Goal: Information Seeking & Learning: Learn about a topic

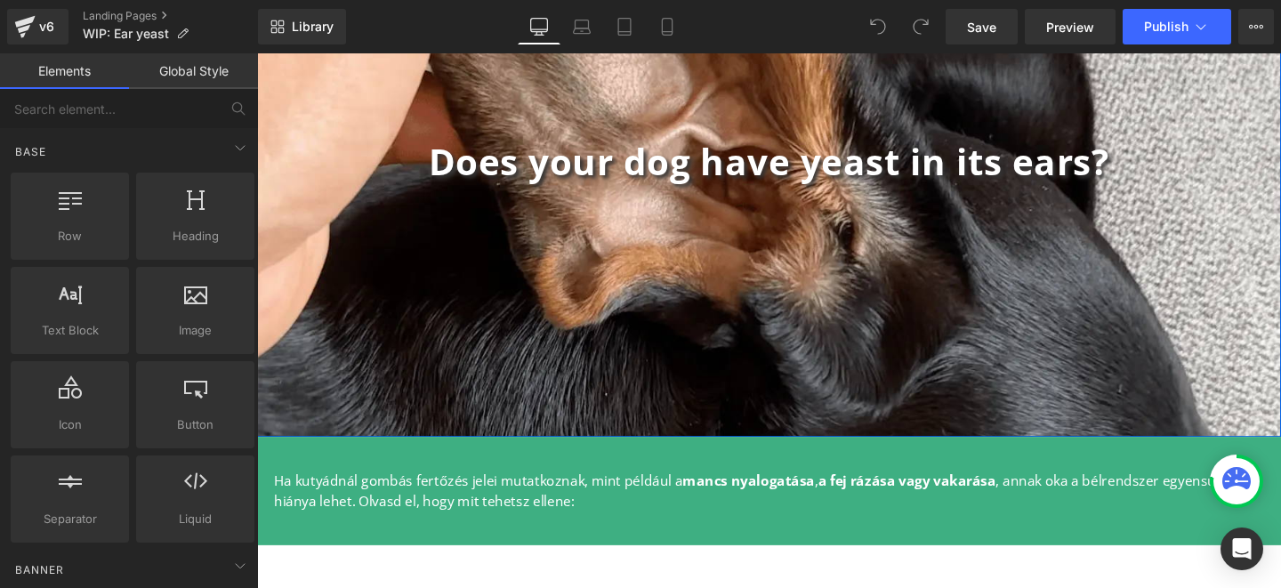
scroll to position [268, 0]
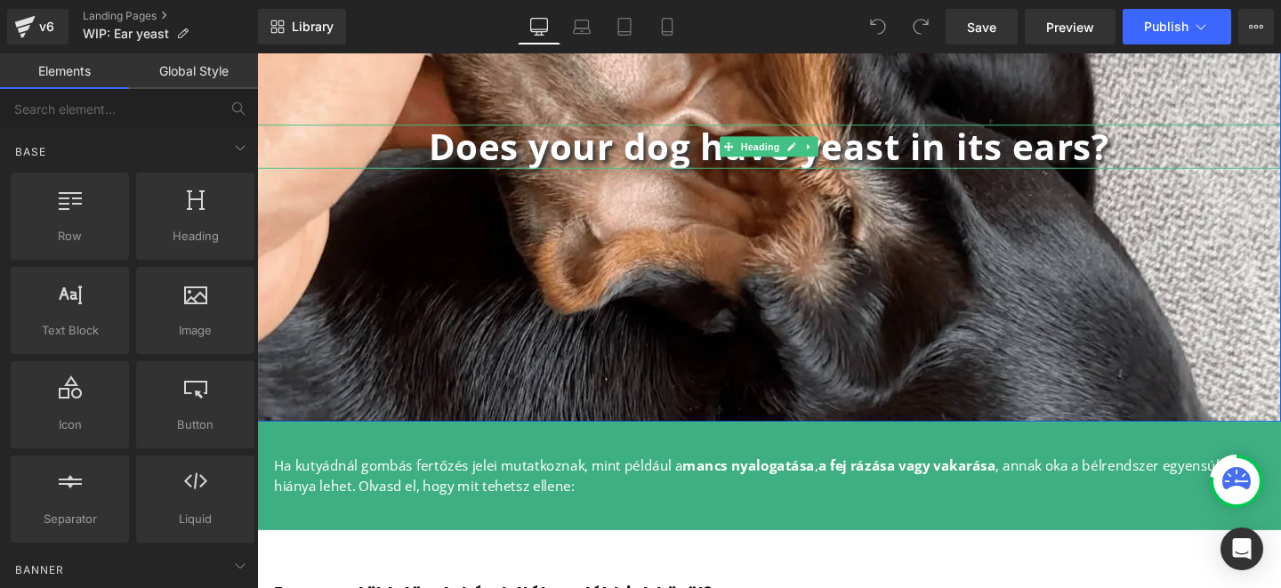
click at [688, 155] on b "Does your dog have yeast in its ears?" at bounding box center [795, 150] width 715 height 51
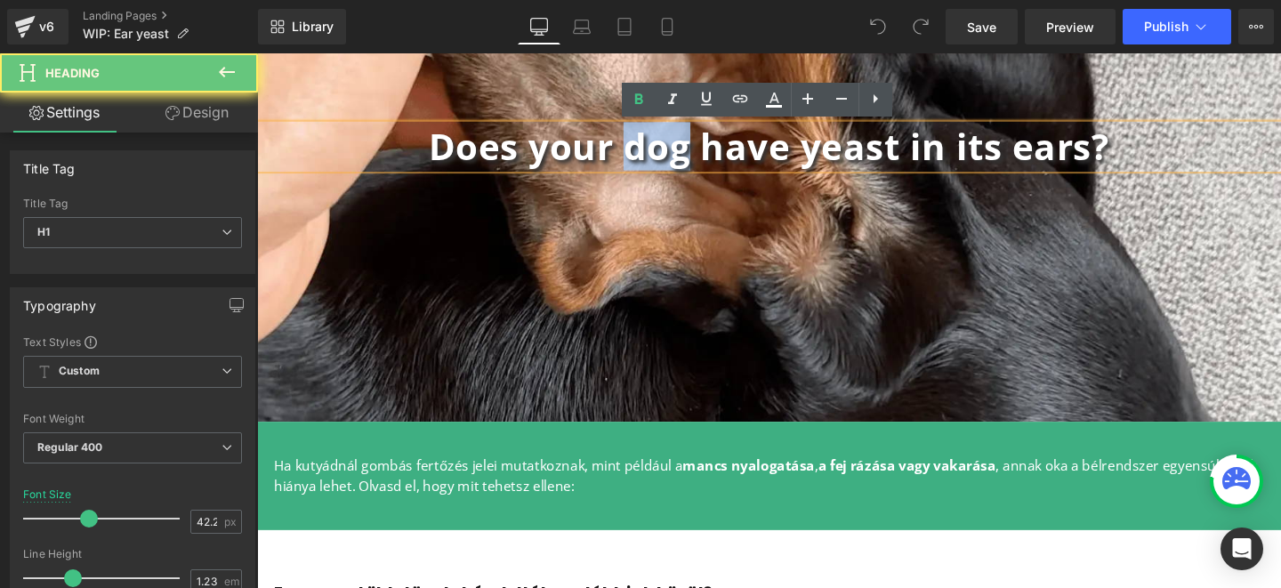
click at [688, 155] on b "Does your dog have yeast in its ears?" at bounding box center [795, 150] width 715 height 51
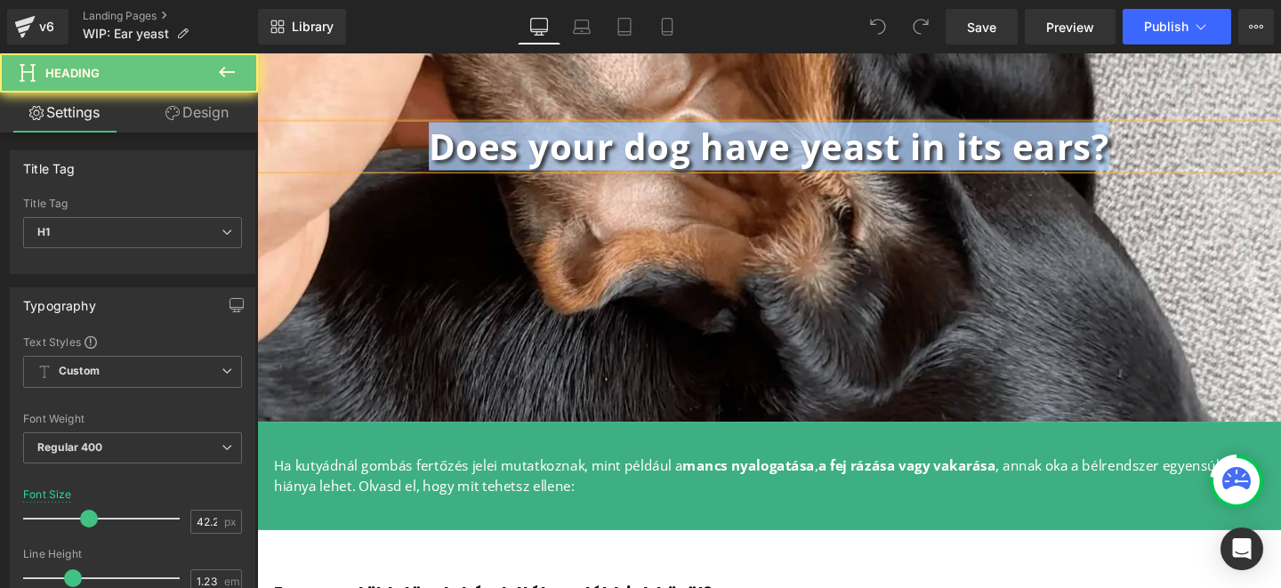
paste div
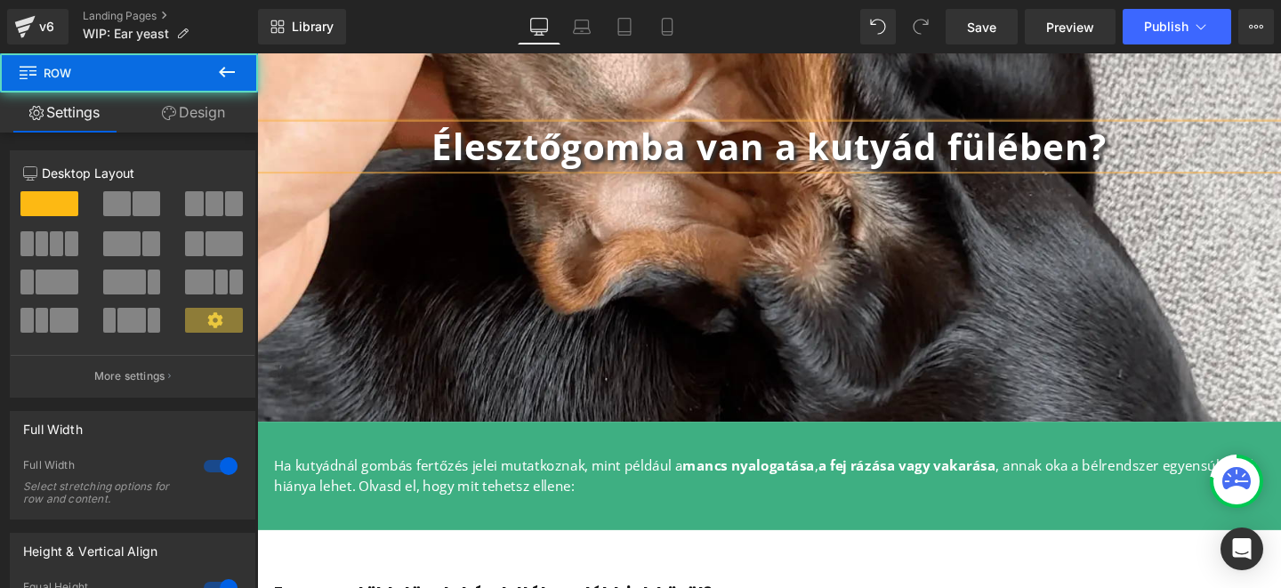
click at [914, 322] on div "Élesztőgomba van a kutyád fülében? Heading Row" at bounding box center [795, 150] width 1076 height 579
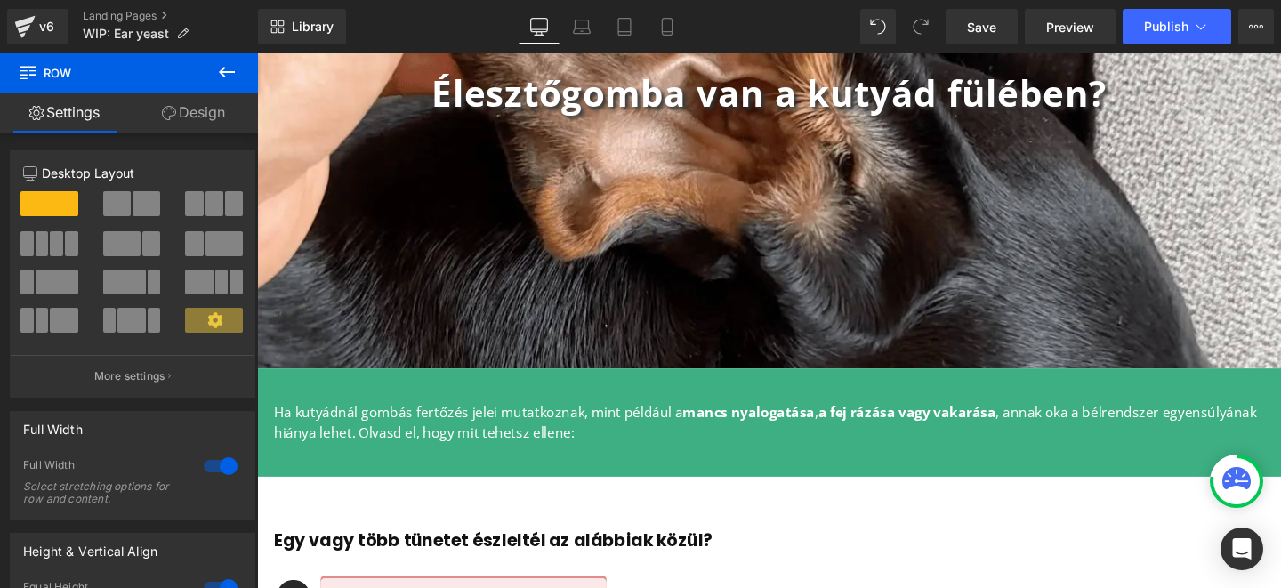
scroll to position [342, 0]
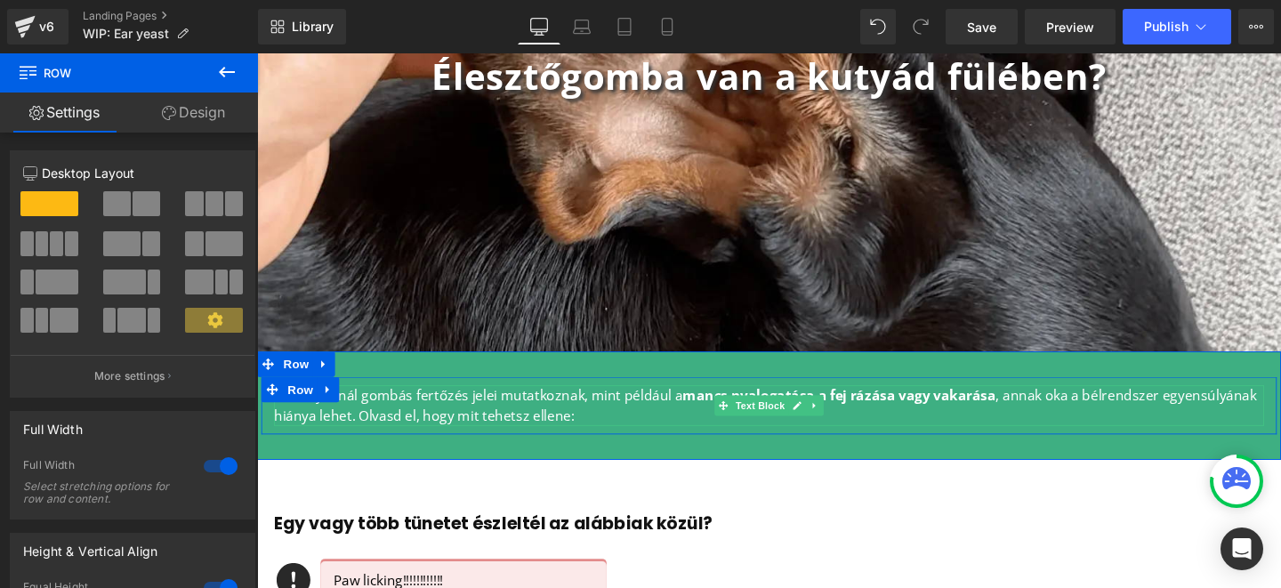
click at [586, 434] on p "Ha kutyádnál gombás fertőzés jelei mutatkoznak, mint például a mancs nyalogatás…" at bounding box center [795, 423] width 1041 height 43
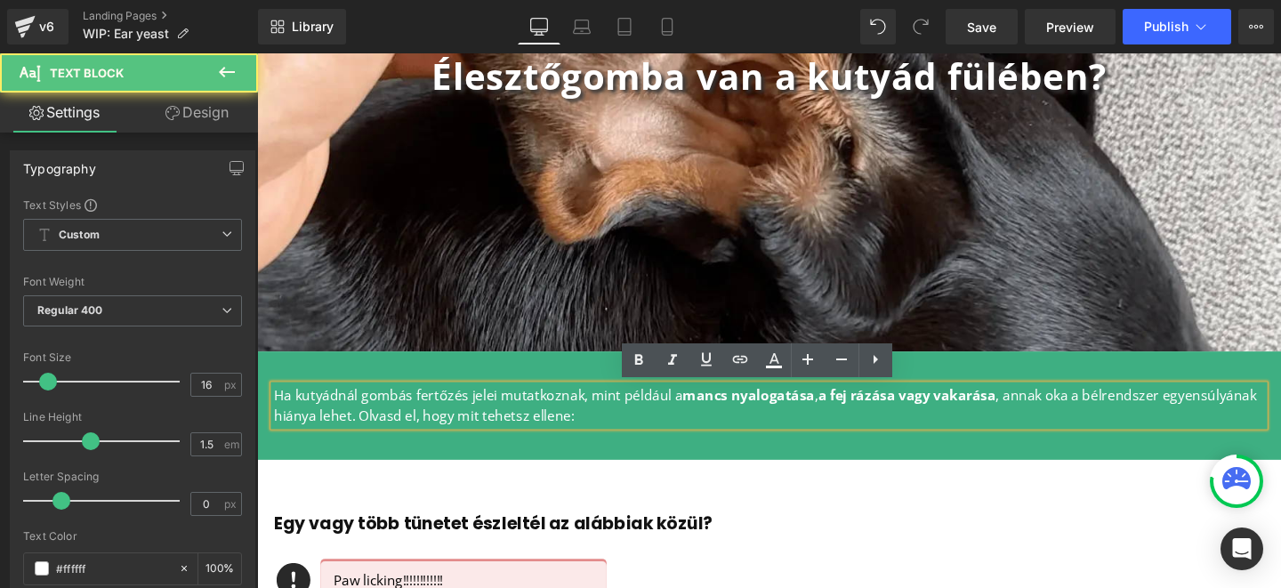
click at [586, 434] on p "Ha kutyádnál gombás fertőzés jelei mutatkoznak, mint például a mancs nyalogatás…" at bounding box center [795, 423] width 1041 height 43
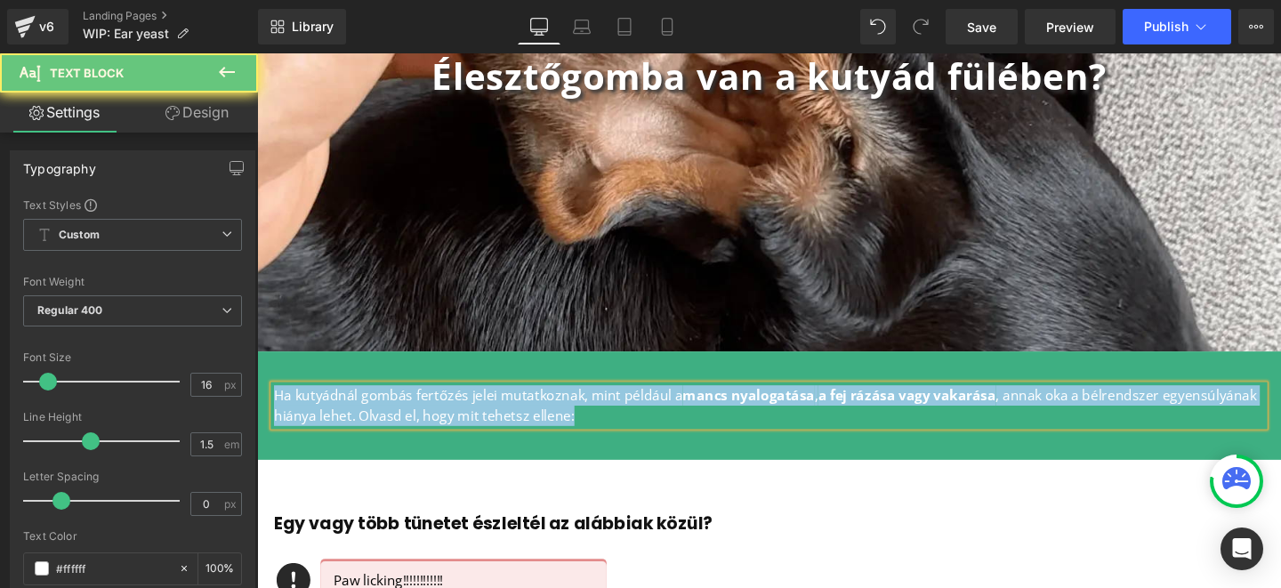
copy p "Ha kutyádnál gombás fertőzés jelei mutatkoznak, mint például a mancs nyalogatás…"
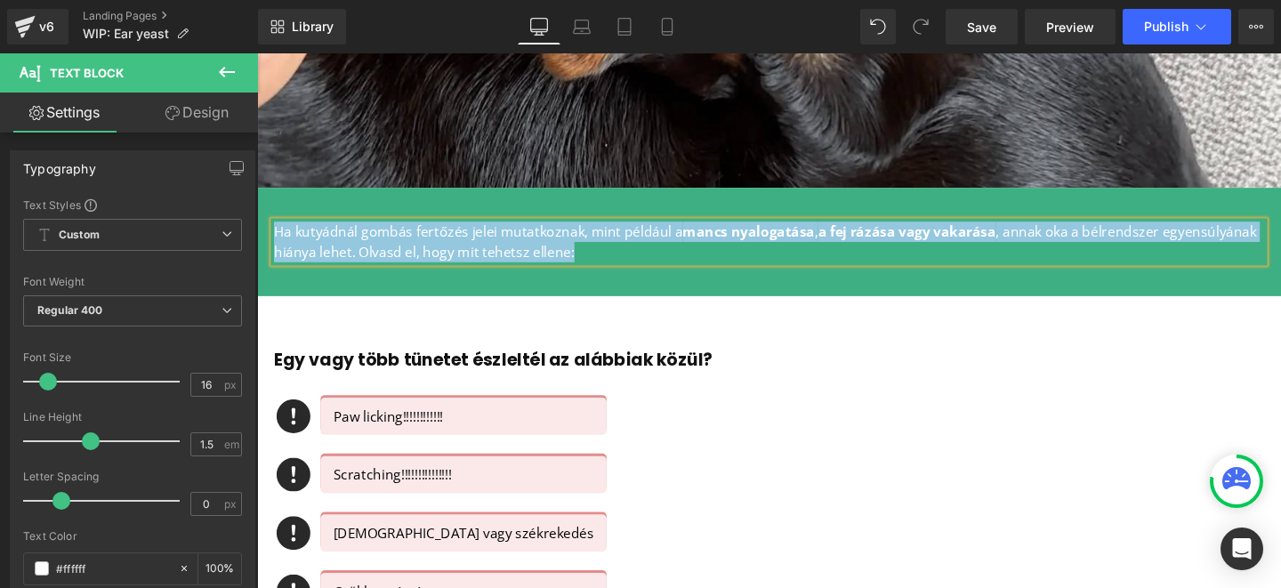
scroll to position [516, 0]
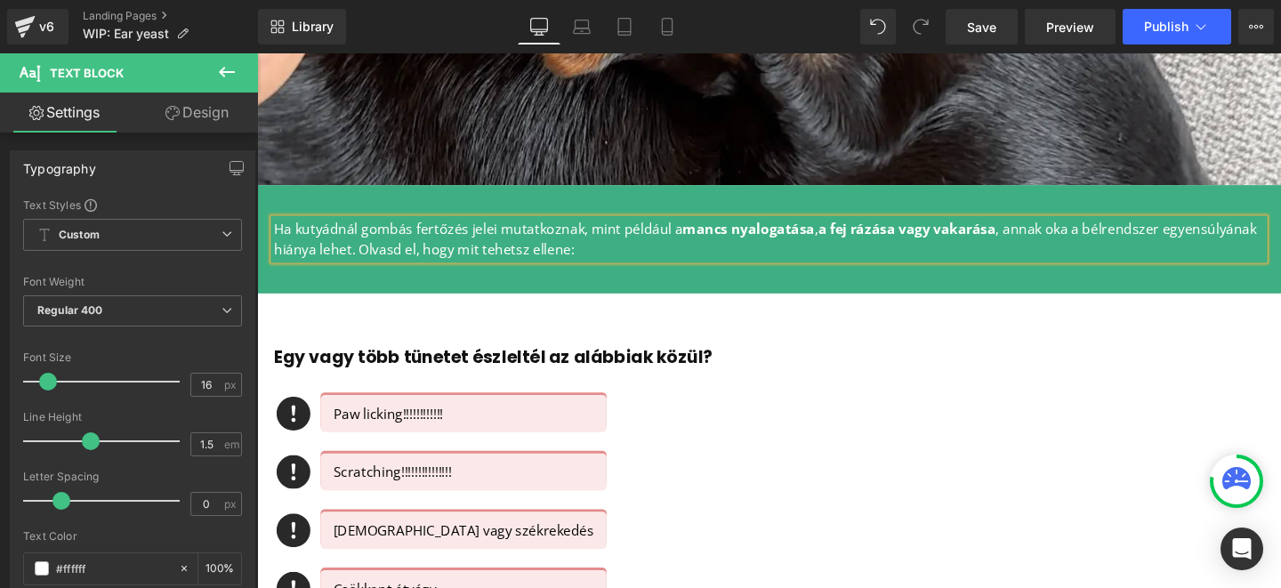
click at [594, 246] on p "Ha kutyádnál gombás fertőzés jelei mutatkoznak, mint például a mancs nyalogatás…" at bounding box center [795, 249] width 1041 height 43
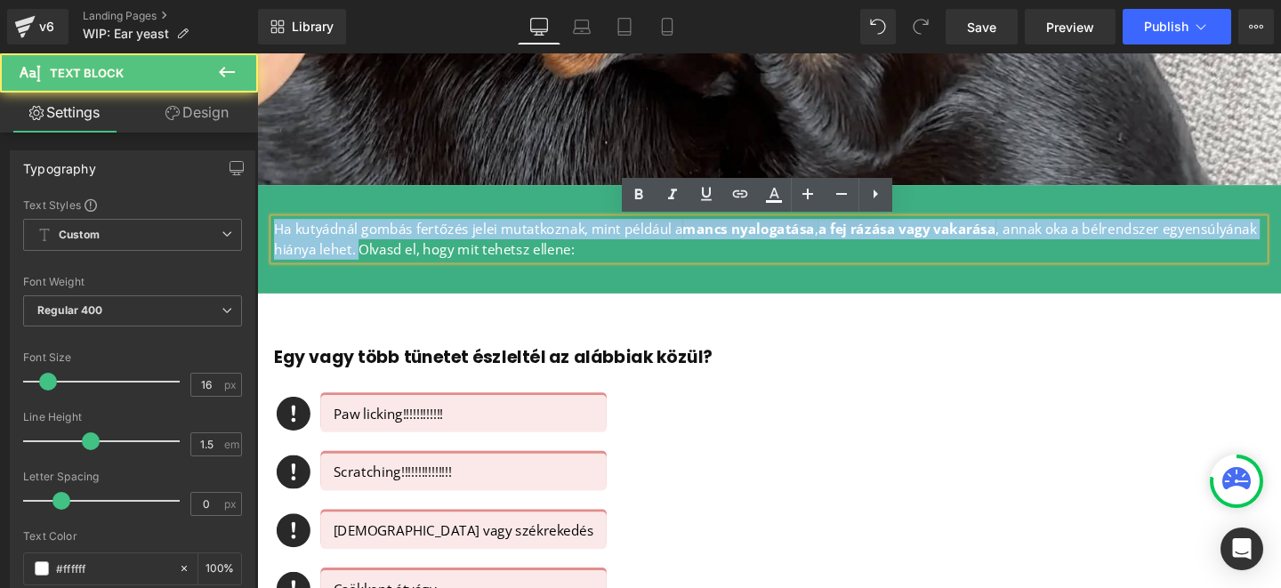
drag, startPoint x: 358, startPoint y: 260, endPoint x: 261, endPoint y: 239, distance: 99.1
click at [261, 239] on div "Ha kutyádnál gombás fertőzés jelei mutatkoznak, mint például a mancs nyalogatás…" at bounding box center [794, 249] width 1067 height 43
copy p "Ha kutyádnál gombás fertőzés jelei mutatkoznak, mint például a mancs nyalogatás…"
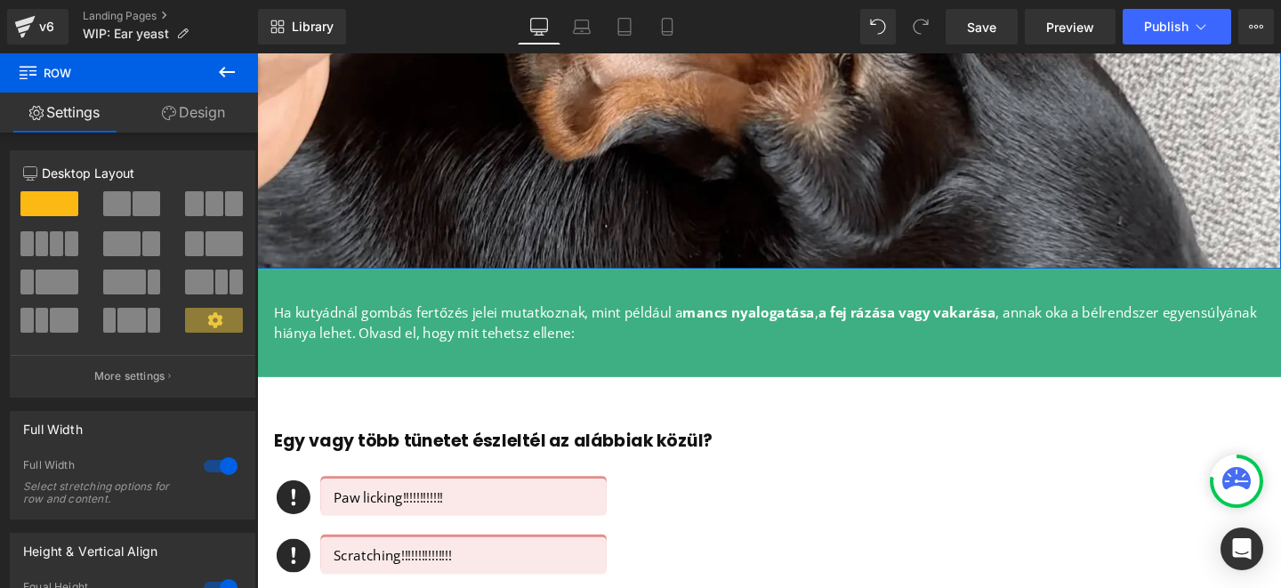
scroll to position [430, 0]
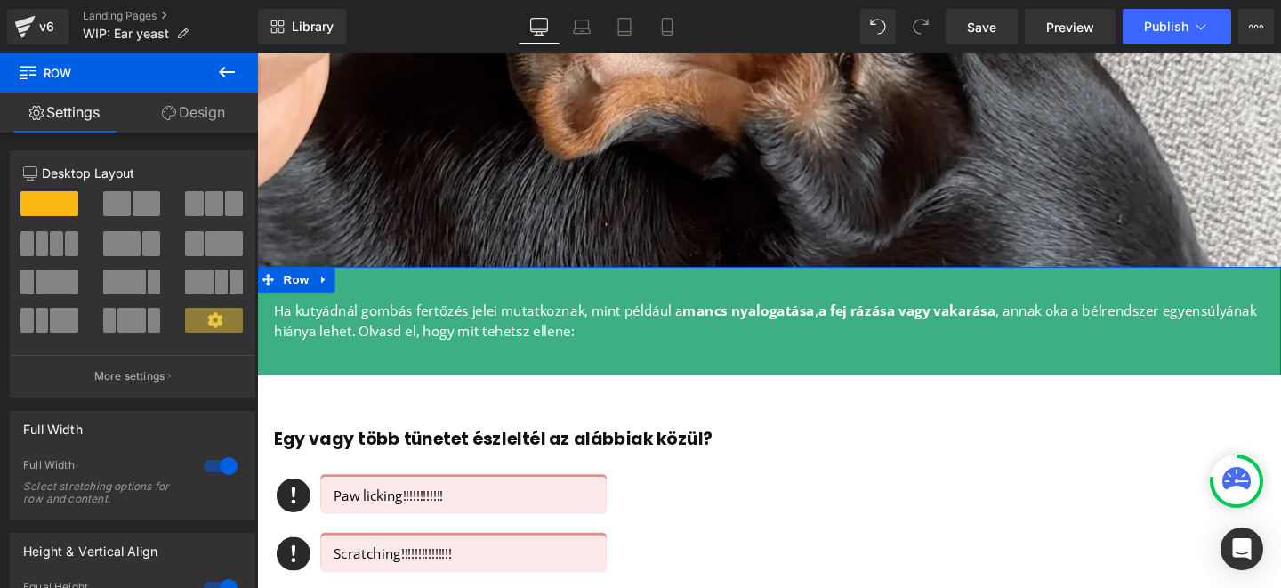
click at [618, 334] on p "Ha kutyádnál gombás fertőzés jelei mutatkoznak, mint például a mancs nyalogatás…" at bounding box center [795, 334] width 1041 height 43
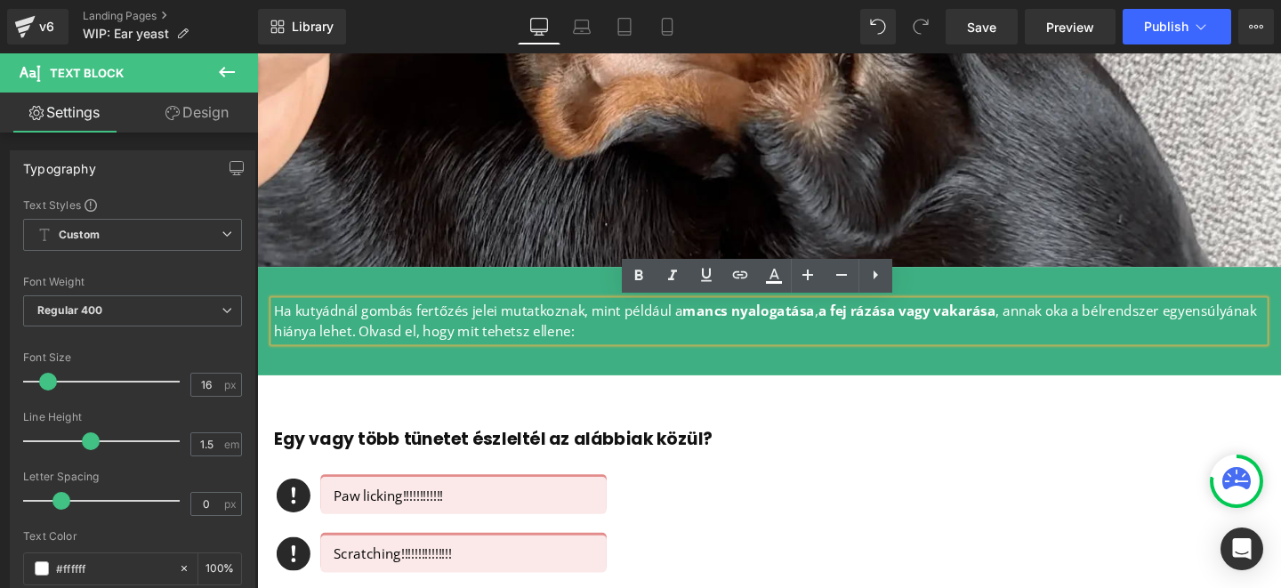
click at [475, 353] on p "Ha kutyádnál gombás fertőzés jelei mutatkoznak, mint például a mancs nyalogatás…" at bounding box center [795, 334] width 1041 height 43
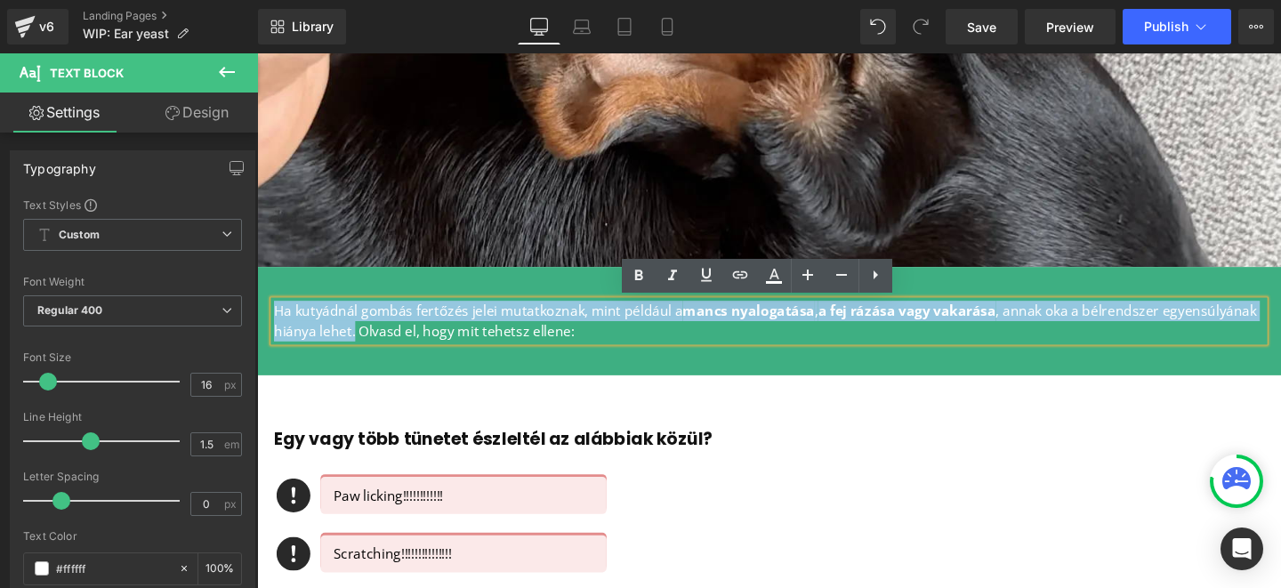
drag, startPoint x: 354, startPoint y: 348, endPoint x: 269, endPoint y: 318, distance: 89.4
click at [269, 318] on div "Ha kutyádnál gombás fertőzés jelei mutatkoznak, mint például a mancs nyalogatás…" at bounding box center [794, 334] width 1067 height 60
paste div
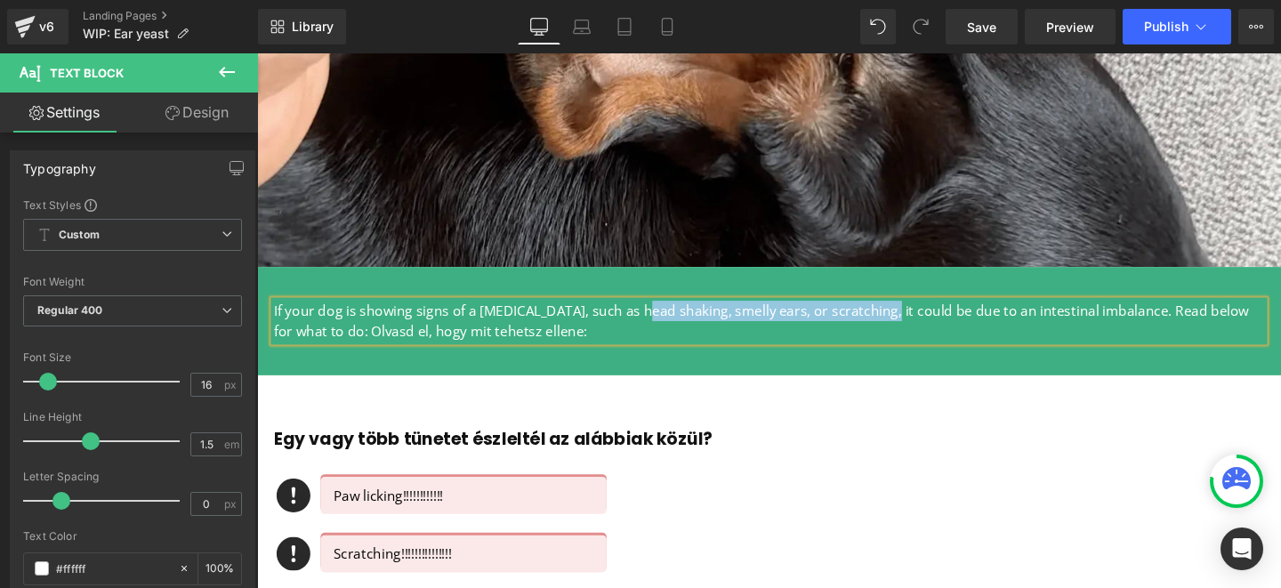
drag, startPoint x: 639, startPoint y: 328, endPoint x: 903, endPoint y: 333, distance: 263.3
click at [903, 333] on p "If your dog is showing signs of a [MEDICAL_DATA], such as head shaking, smelly …" at bounding box center [795, 334] width 1041 height 43
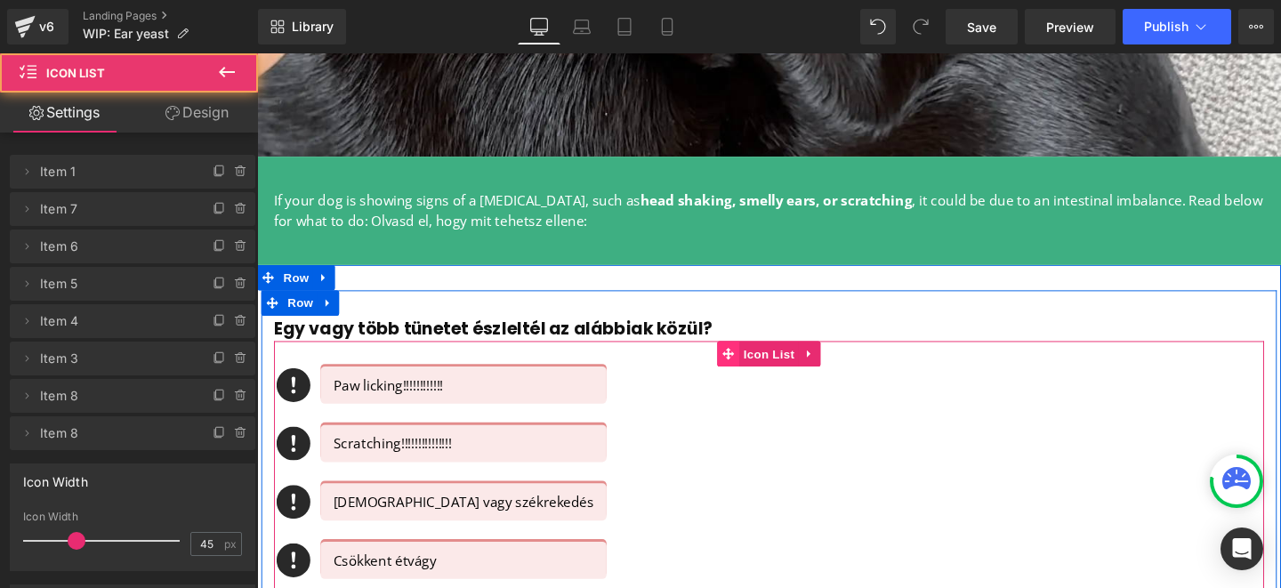
scroll to position [578, 0]
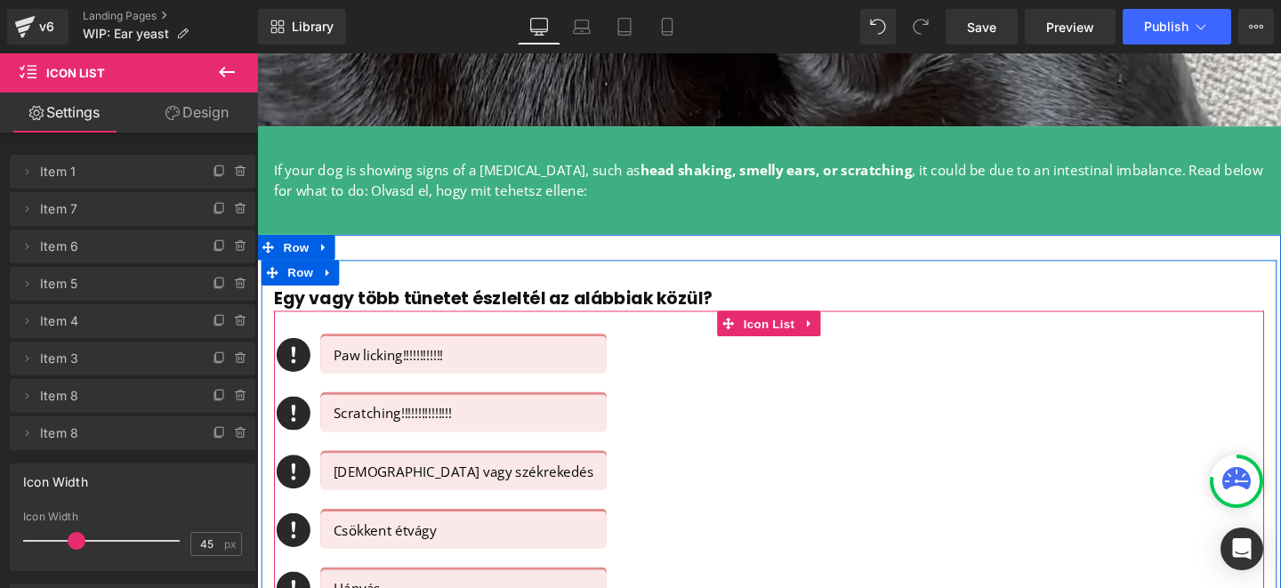
click at [435, 370] on span "Text Block" at bounding box center [464, 369] width 59 height 21
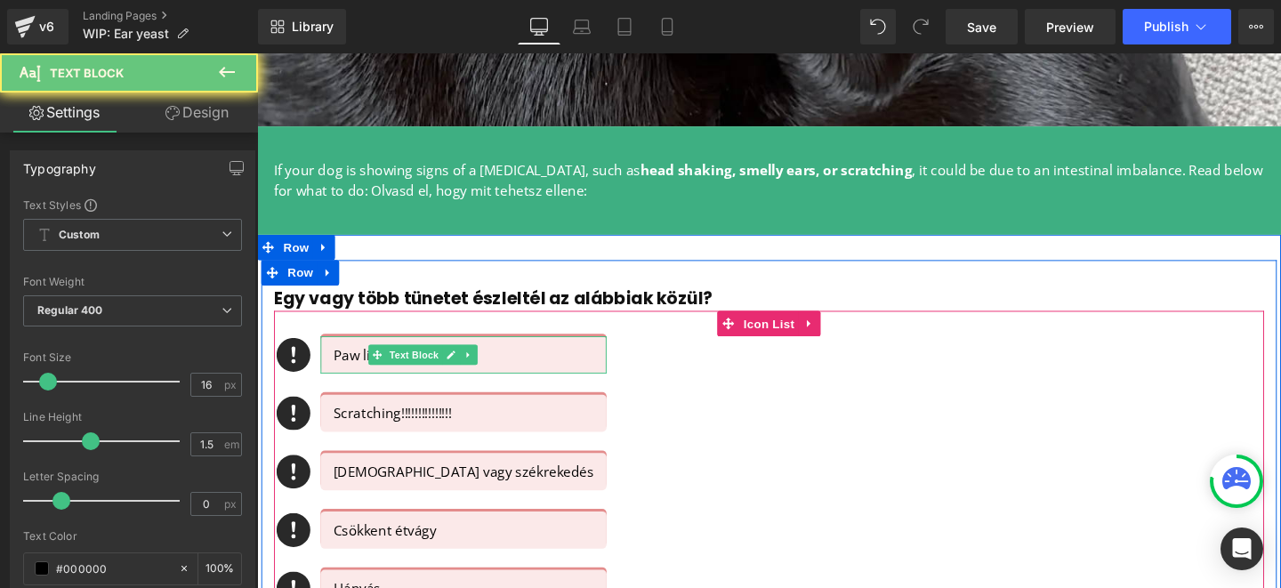
click at [337, 368] on p "Paw licking!!!!!!!!!!!!" at bounding box center [474, 369] width 274 height 21
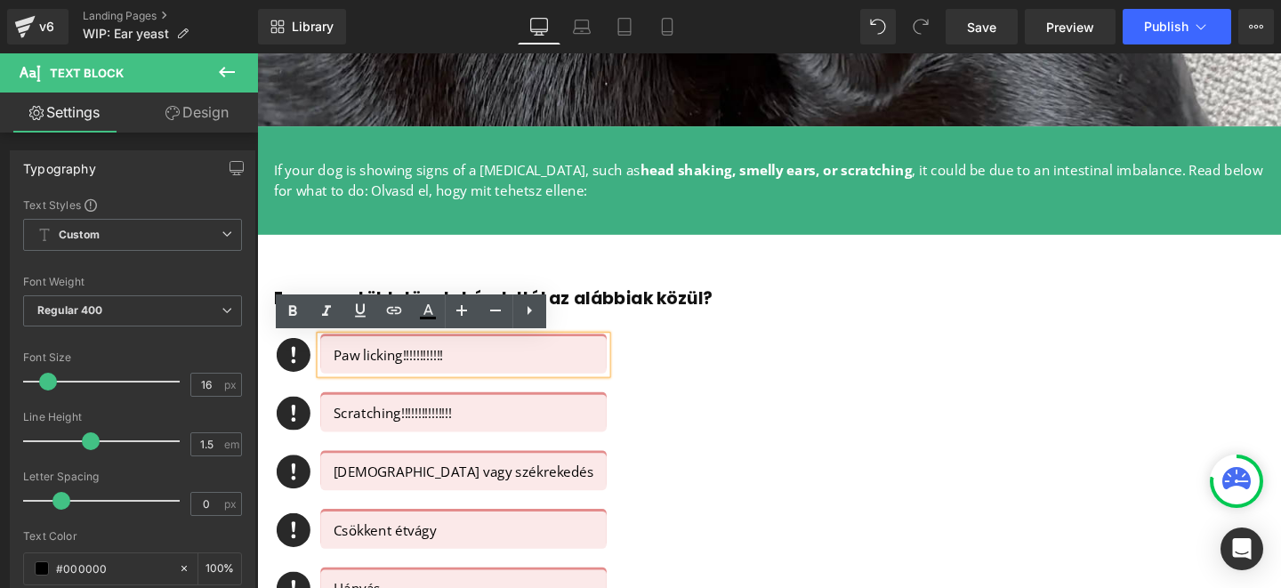
click at [446, 374] on p "Paw licking!!!!!!!!!!!!" at bounding box center [474, 369] width 274 height 21
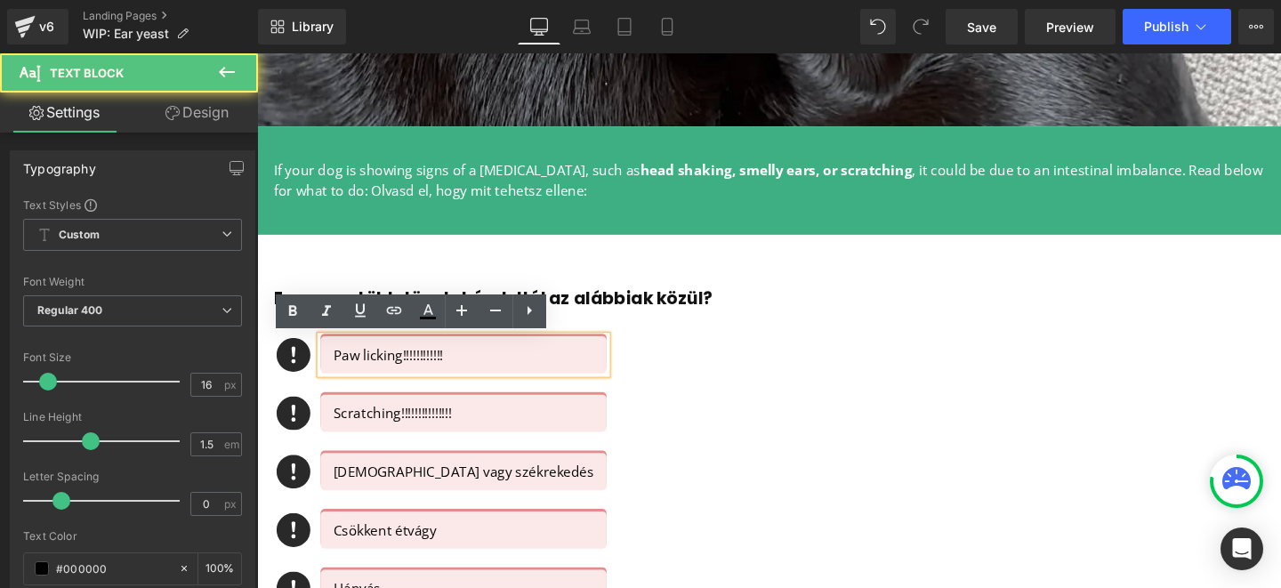
click at [342, 370] on p "Paw licking!!!!!!!!!!!!" at bounding box center [474, 369] width 274 height 21
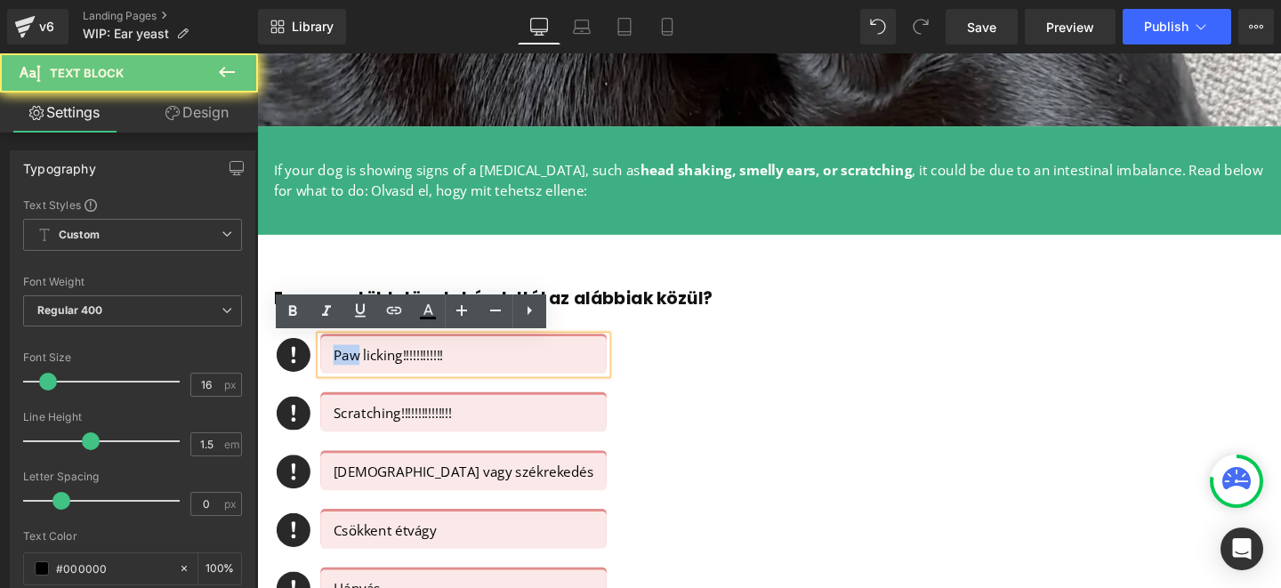
click at [342, 370] on p "Paw licking!!!!!!!!!!!!" at bounding box center [474, 369] width 274 height 21
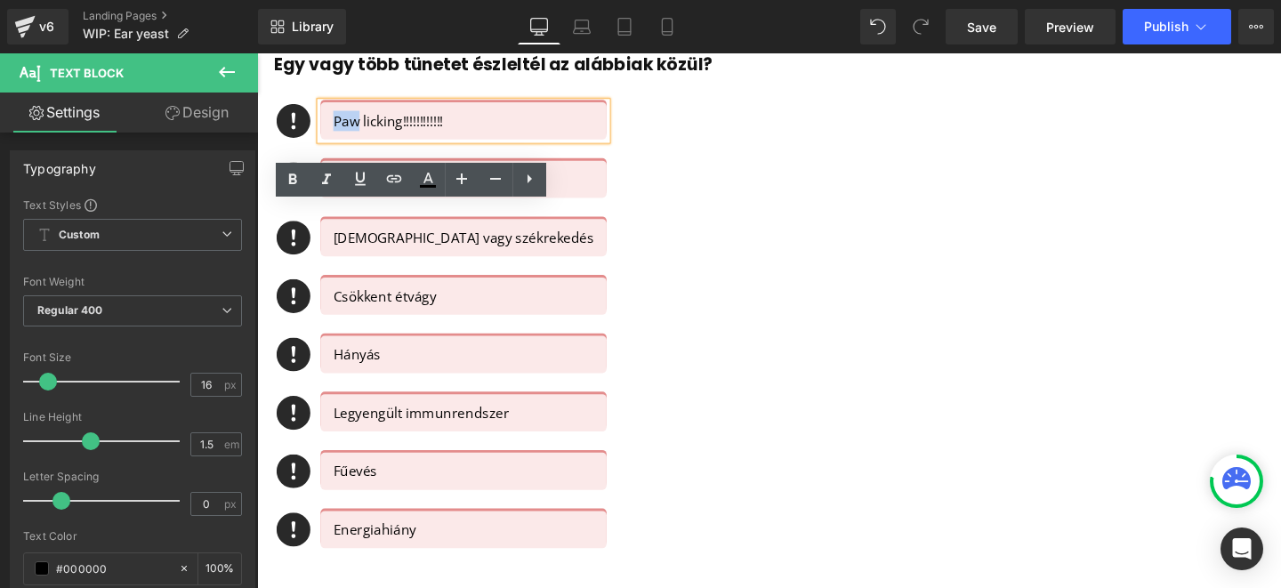
scroll to position [848, 0]
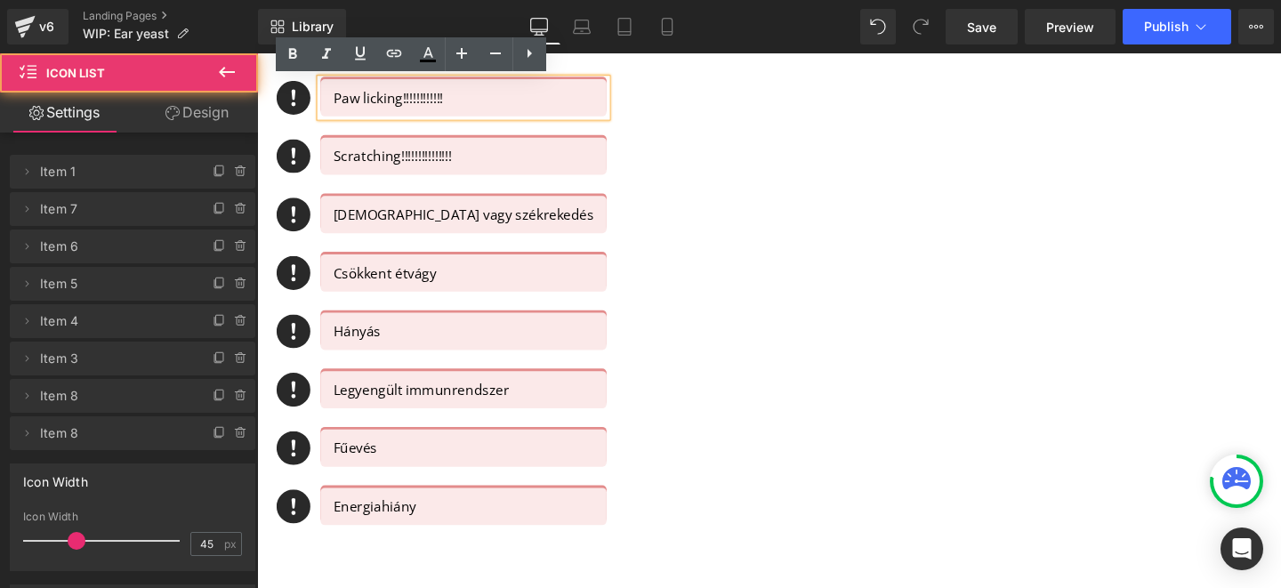
click at [682, 331] on div "Icon Paw licking!!!!!!!!!!!! Text Block Icon Scratching!!!!!!!!!!!!!!! Text Blo…" at bounding box center [795, 325] width 1041 height 491
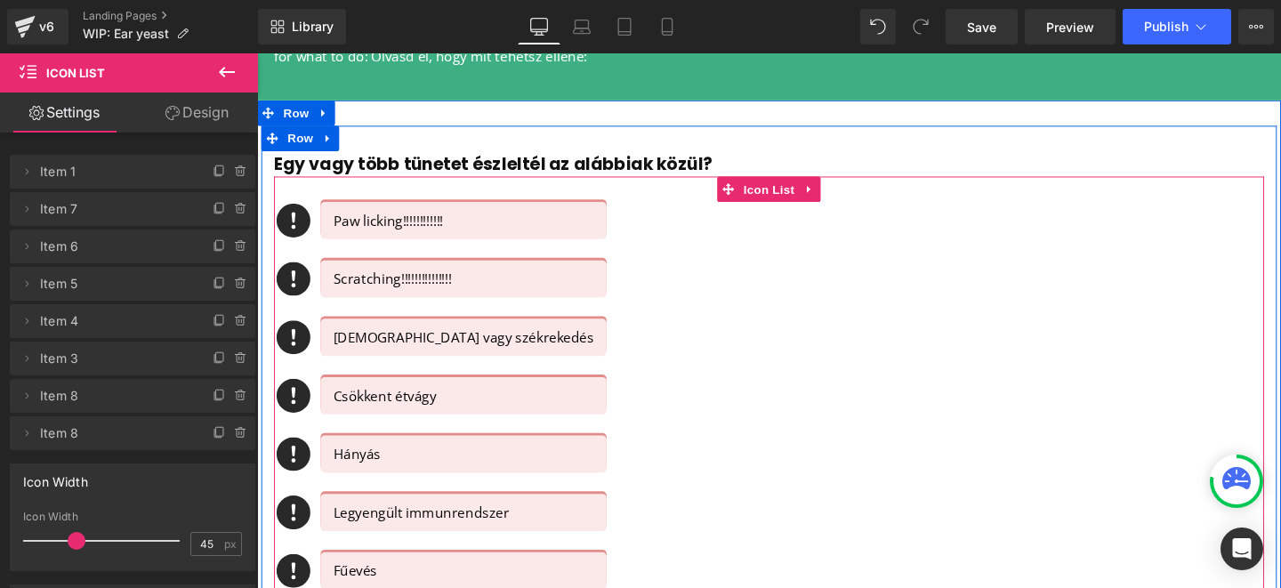
scroll to position [718, 0]
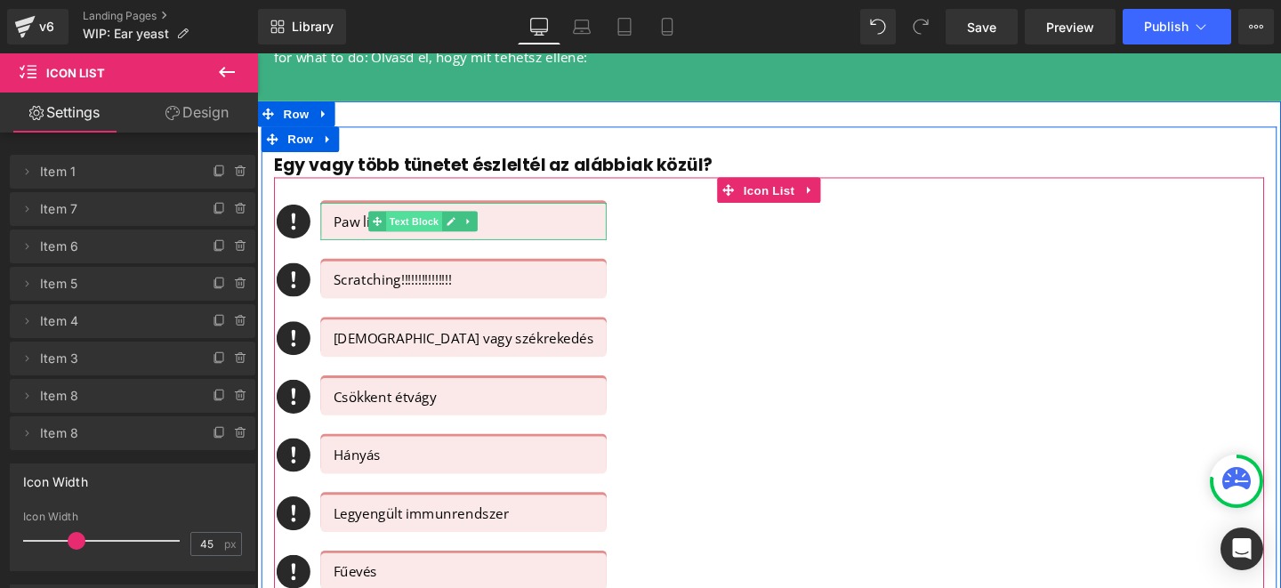
click at [393, 224] on span "Text Block" at bounding box center [422, 230] width 59 height 21
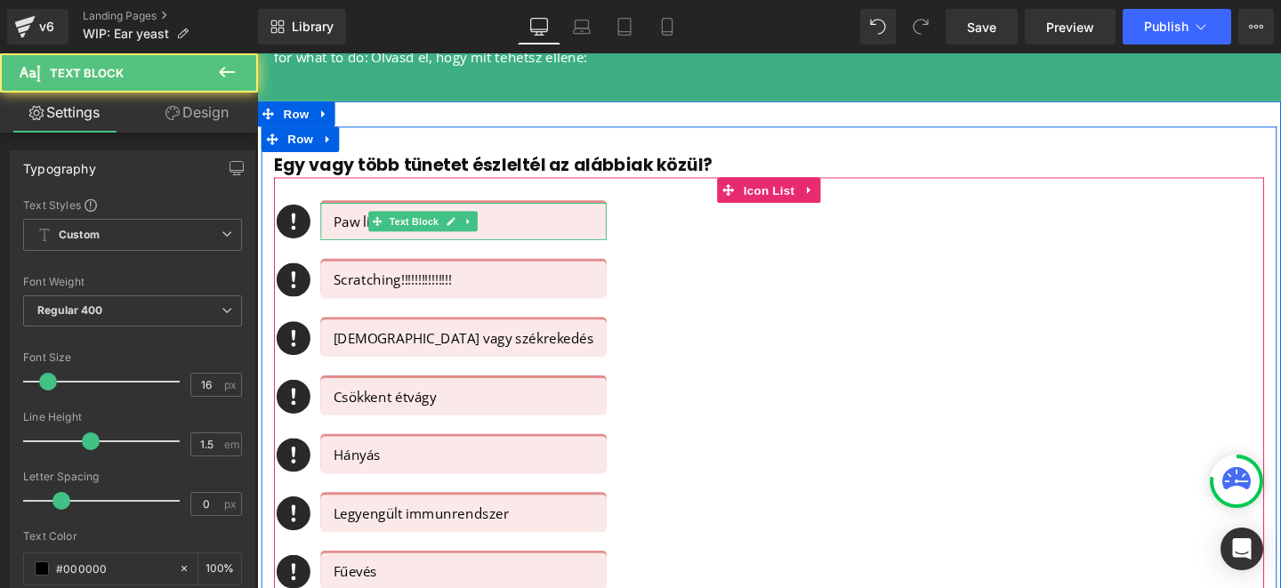
click at [350, 235] on p "Paw licking!!!!!!!!!!!!" at bounding box center [474, 230] width 274 height 21
